Goal: Find specific page/section: Find specific page/section

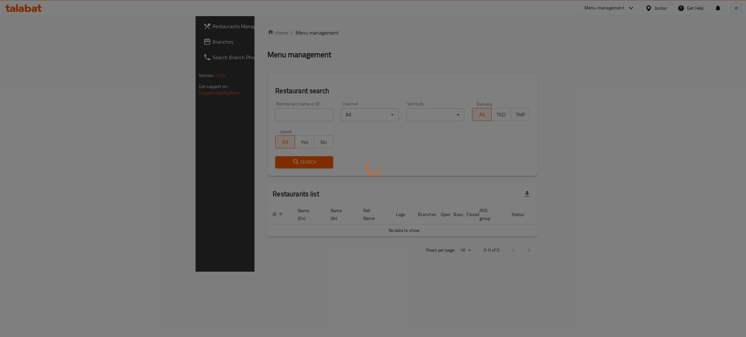
click at [200, 115] on div at bounding box center [373, 168] width 746 height 337
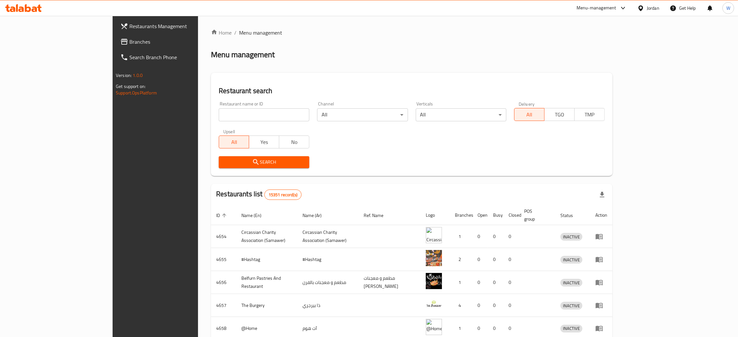
click at [219, 114] on input "search" at bounding box center [264, 114] width 91 height 13
click at [239, 161] on span "Search" at bounding box center [264, 162] width 80 height 8
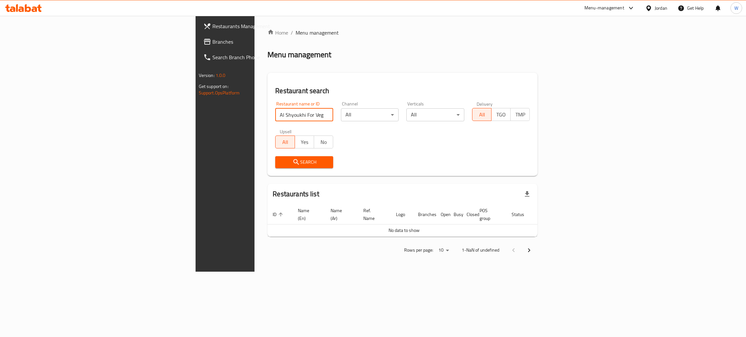
click at [275, 117] on input "Al Shyoukhi For Vegetables And Fruits" at bounding box center [304, 114] width 58 height 13
click at [275, 116] on input "Al Shyoukhi For Vegetables And Fruits" at bounding box center [304, 114] width 58 height 13
click button "Search" at bounding box center [304, 162] width 58 height 12
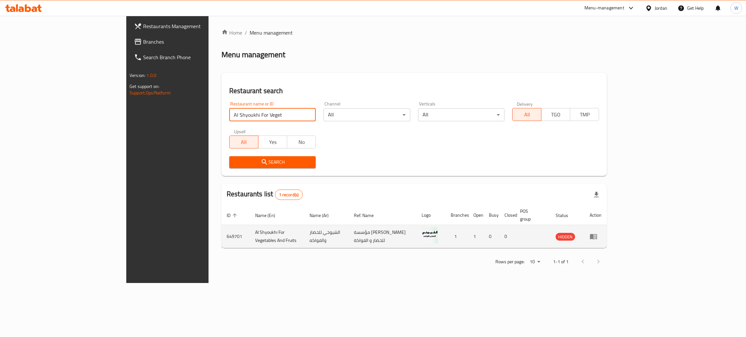
click at [250, 230] on td "Al Shyoukhi For Vegetables And Fruits" at bounding box center [277, 236] width 54 height 23
copy td "Al Shyoukhi For Vegetables And Fruits"
click at [221, 232] on td "649701" at bounding box center [235, 236] width 28 height 23
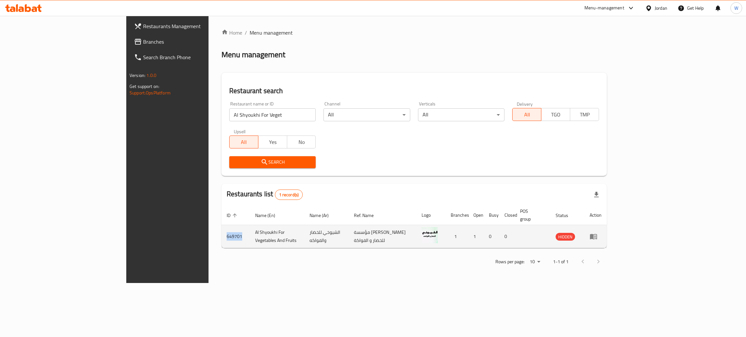
click at [221, 232] on td "649701" at bounding box center [235, 236] width 28 height 23
copy td "649701"
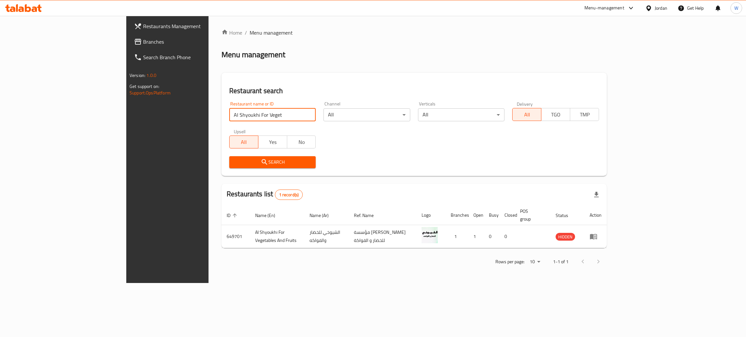
drag, startPoint x: 216, startPoint y: 115, endPoint x: 41, endPoint y: 129, distance: 175.4
click at [126, 133] on div "Restaurants Management Branches Search Branch Phone Version: 1.0.0 Get support …" at bounding box center [372, 149] width 493 height 267
paste input "Spring of Seasons Fruits and Vegetables"
click button "Search" at bounding box center [272, 162] width 86 height 12
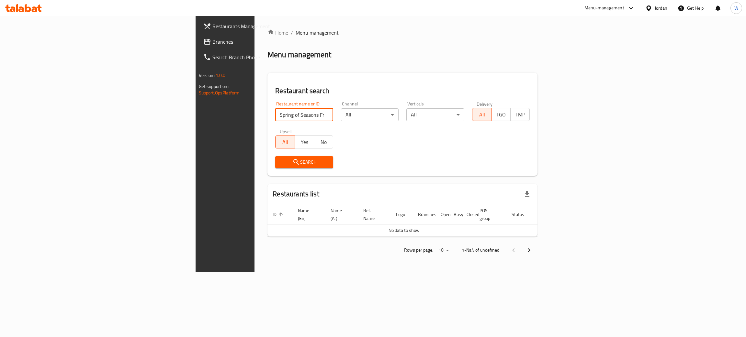
drag, startPoint x: 253, startPoint y: 113, endPoint x: 192, endPoint y: 118, distance: 61.4
click at [275, 118] on input "Spring of Seasons Fruits and Vegetables" at bounding box center [304, 114] width 58 height 13
type input "Spring of Seasons F"
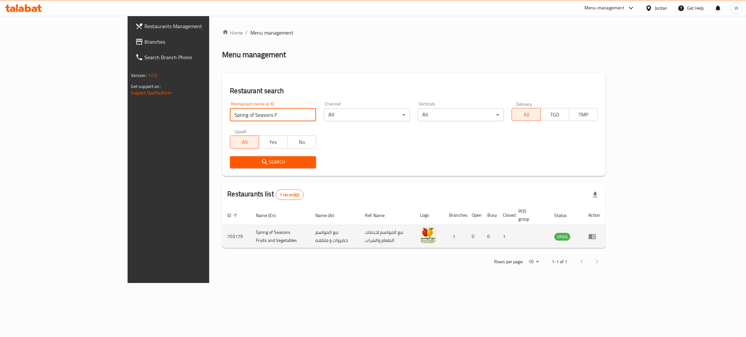
click at [596, 233] on icon "enhanced table" at bounding box center [592, 237] width 8 height 8
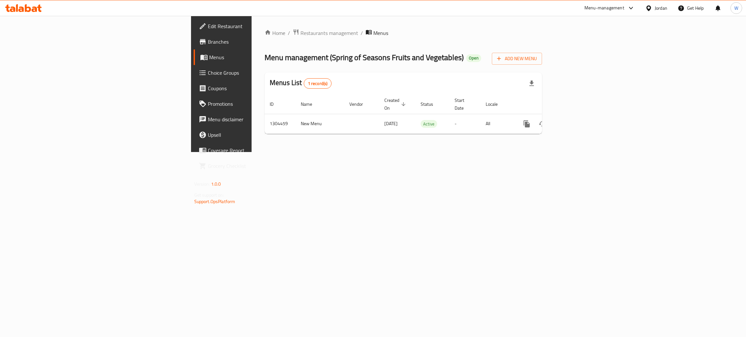
click at [208, 43] on span "Branches" at bounding box center [259, 42] width 103 height 8
